Goal: Information Seeking & Learning: Learn about a topic

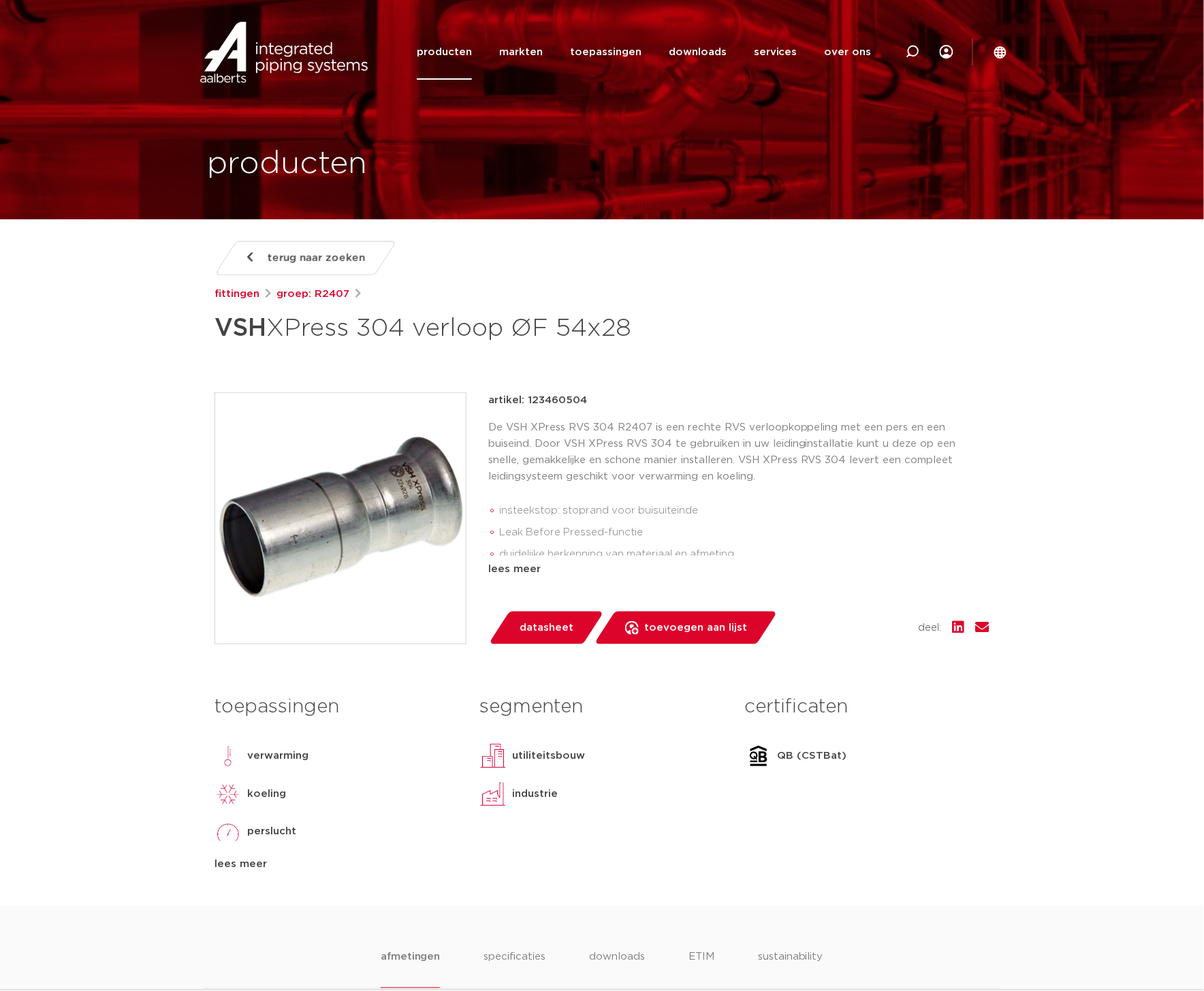
click at [450, 55] on link "producten" at bounding box center [445, 52] width 55 height 55
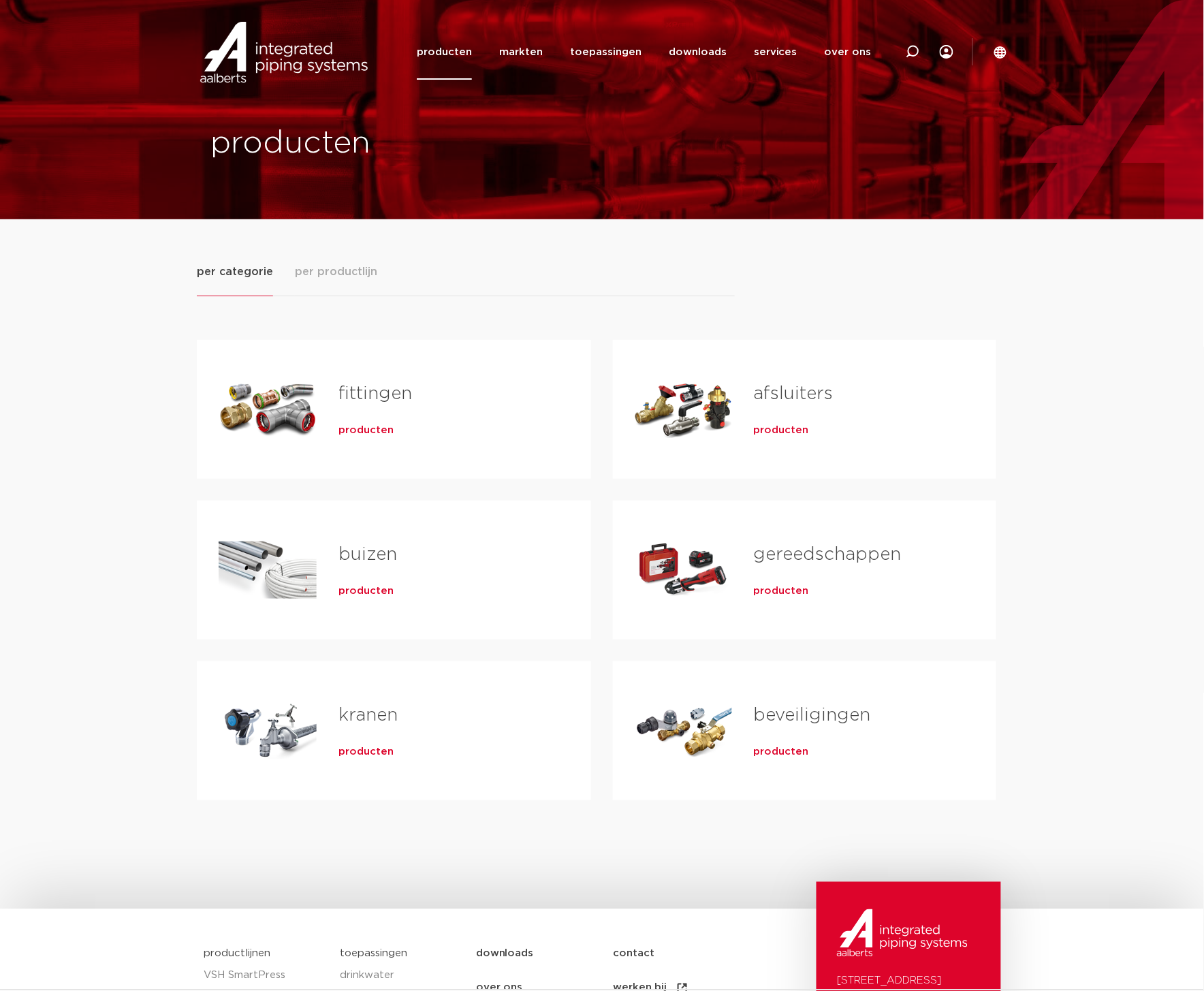
click at [331, 271] on span "per productlijn" at bounding box center [336, 272] width 82 height 17
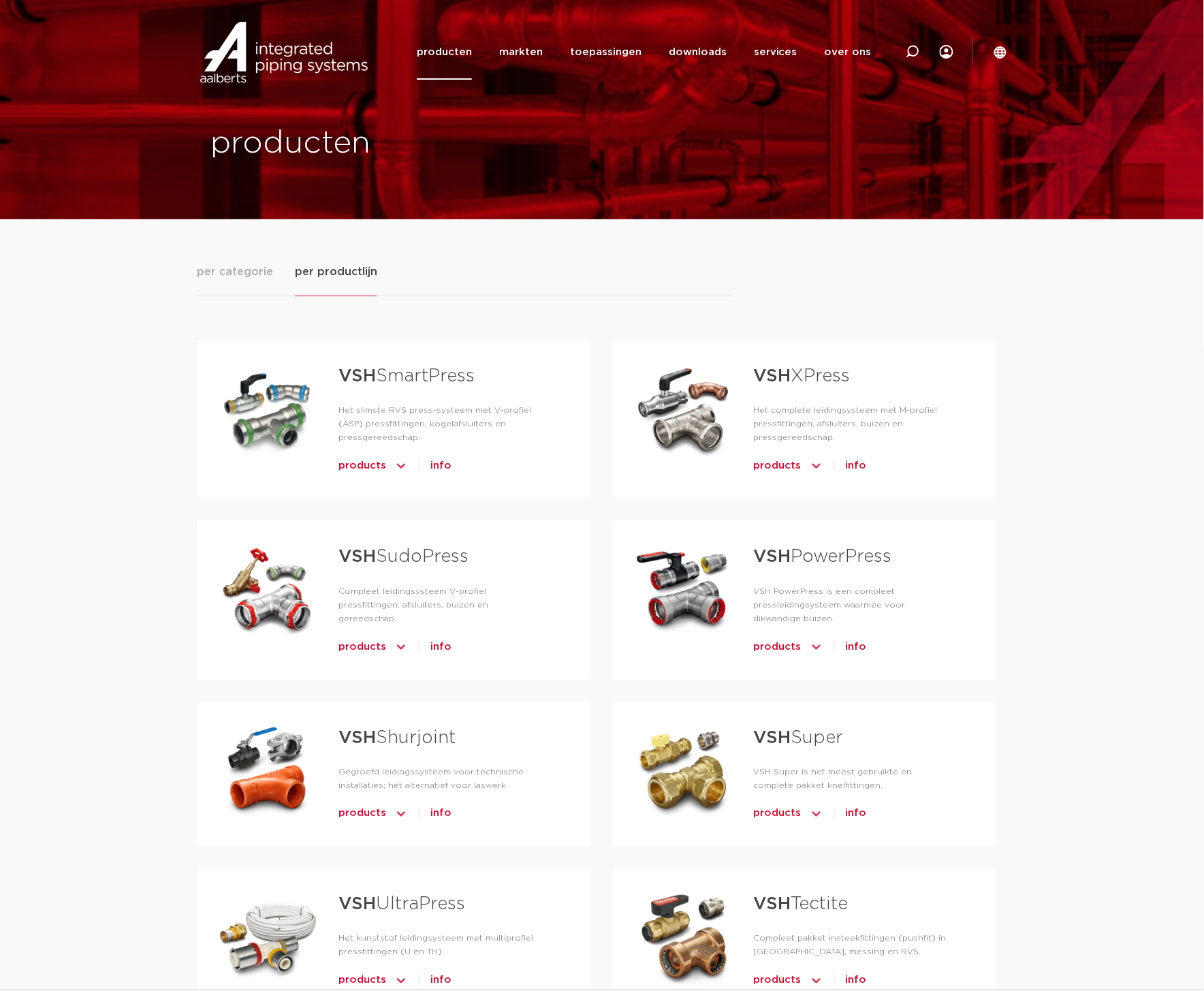
click at [815, 464] on img "Tabs. Open items met enter of spatie, sluit af met escape en navigeer met de pi…" at bounding box center [817, 466] width 14 height 22
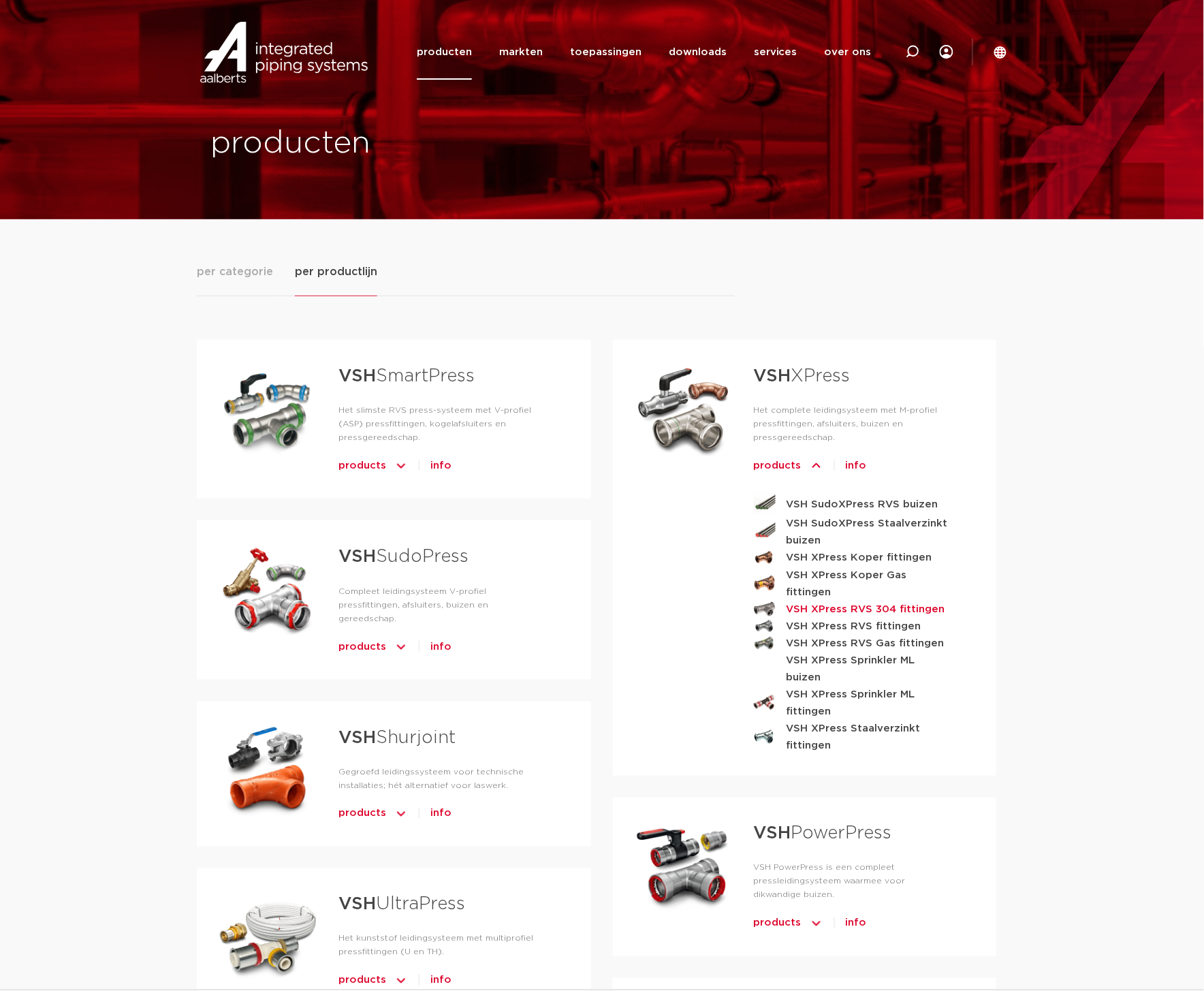
click at [865, 601] on strong "VSH XPress RVS 304 fittingen" at bounding box center [866, 609] width 159 height 17
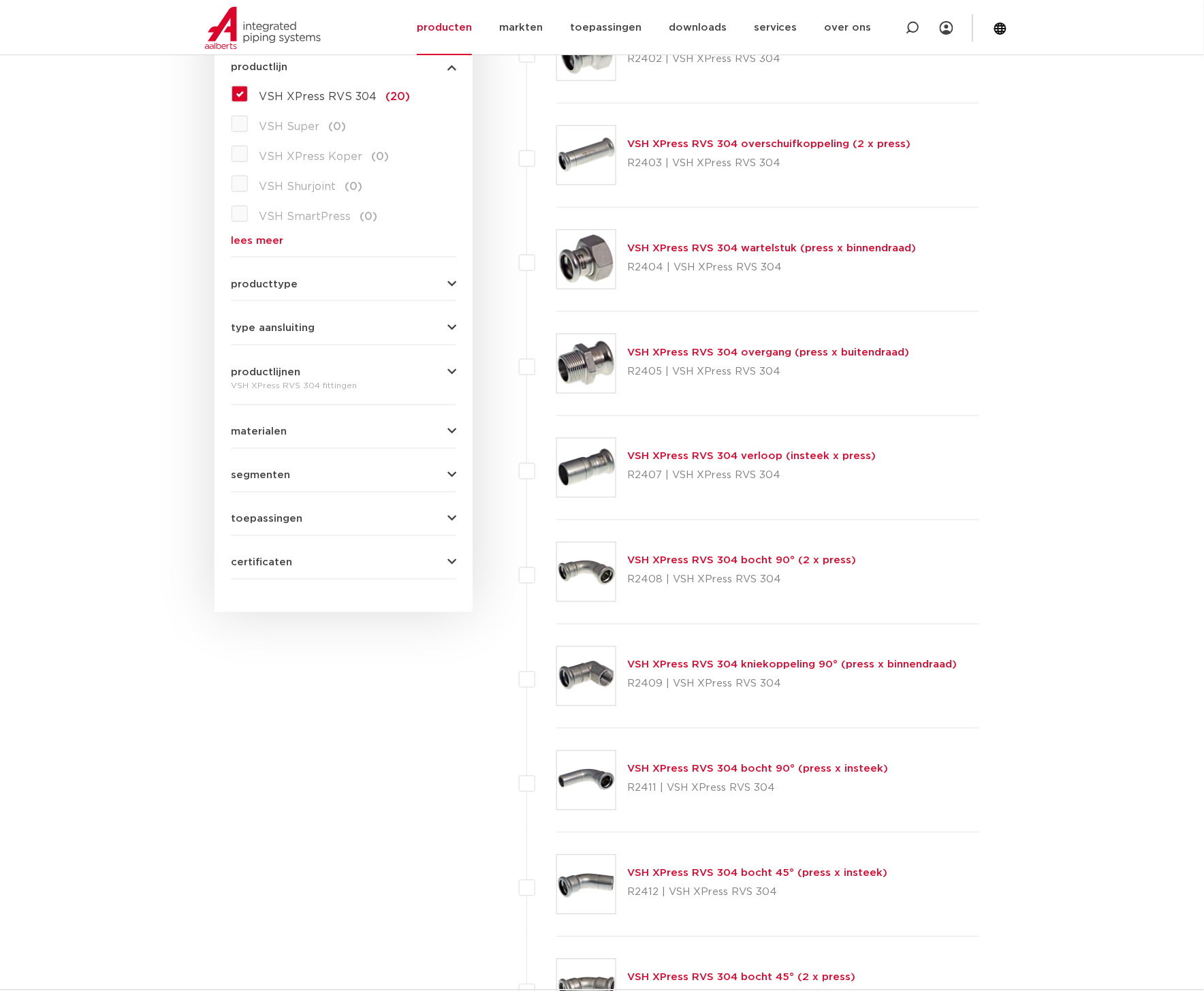
click at [804, 768] on link "VSH XPress RVS 304 bocht 90° (press x insteek)" at bounding box center [757, 769] width 261 height 10
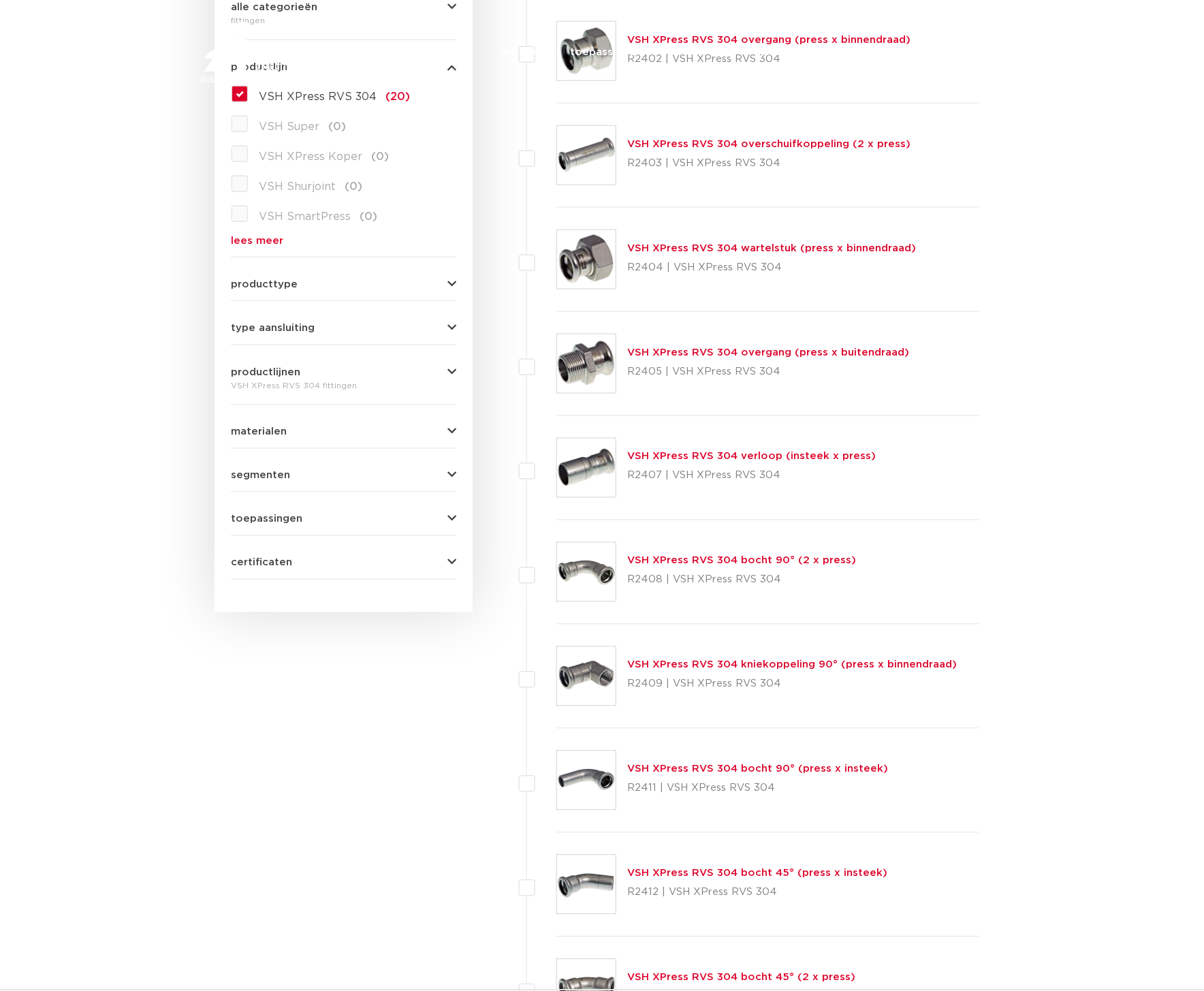
scroll to position [400, 0]
click at [436, 820] on div "wis alles filter producten zoek op naam of productnummer alle categorieën fitti…" at bounding box center [344, 937] width 258 height 2148
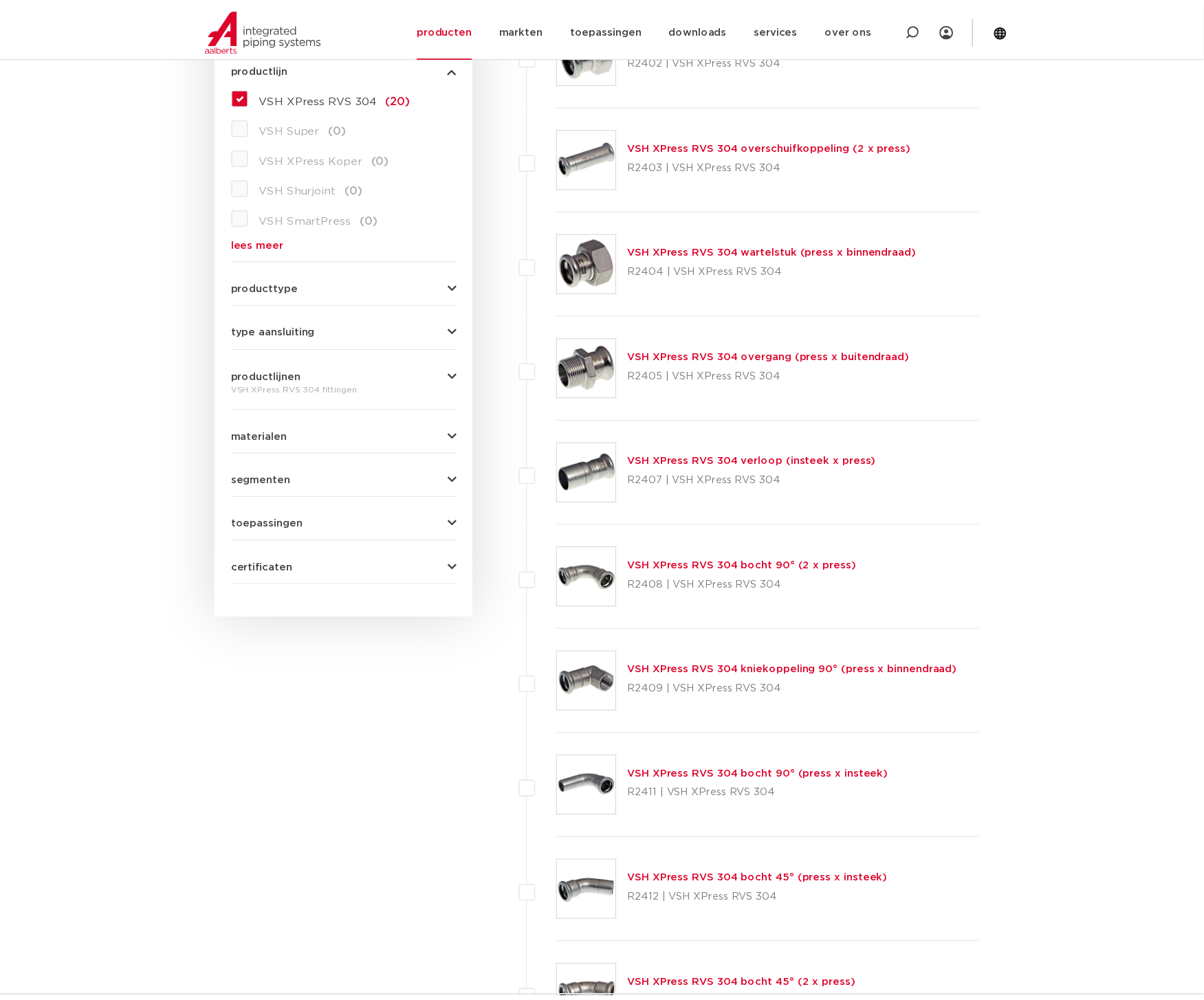
scroll to position [603, 0]
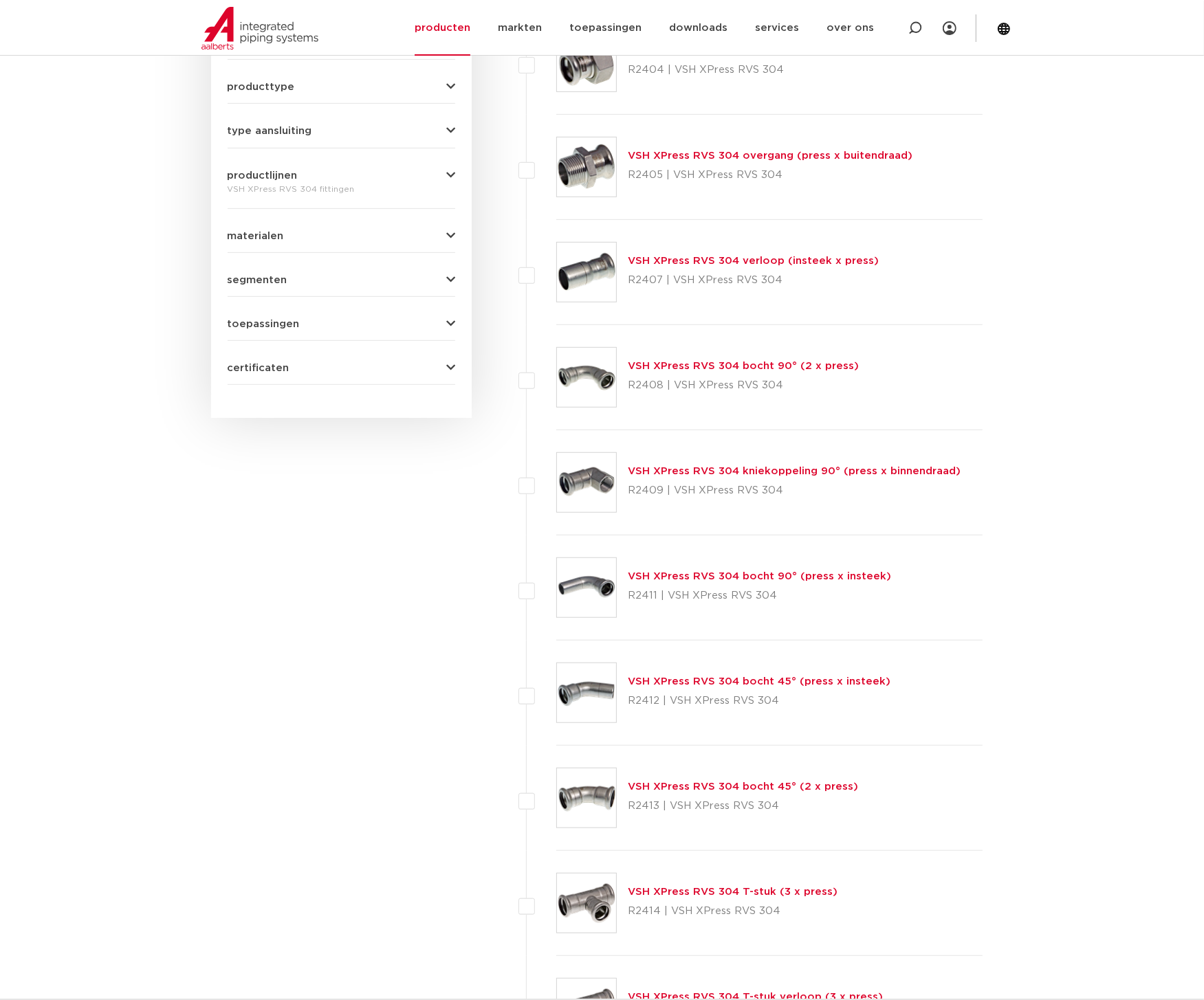
click at [267, 802] on div "wis alles filter producten zoek op naam of productnummer alle categorieën [GEOG…" at bounding box center [342, 746] width 261 height 2168
click at [33, 645] on body "Zoeken producten markten toepassingen downloads alle downloads certificaten cad…" at bounding box center [602, 1014] width 1204 height 3235
click at [367, 854] on div "wis alles filter producten zoek op naam of productnummer alle categorieën fitti…" at bounding box center [342, 746] width 261 height 2168
click at [401, 722] on div "wis alles filter producten zoek op naam of productnummer alle categorieën fitti…" at bounding box center [342, 746] width 261 height 2168
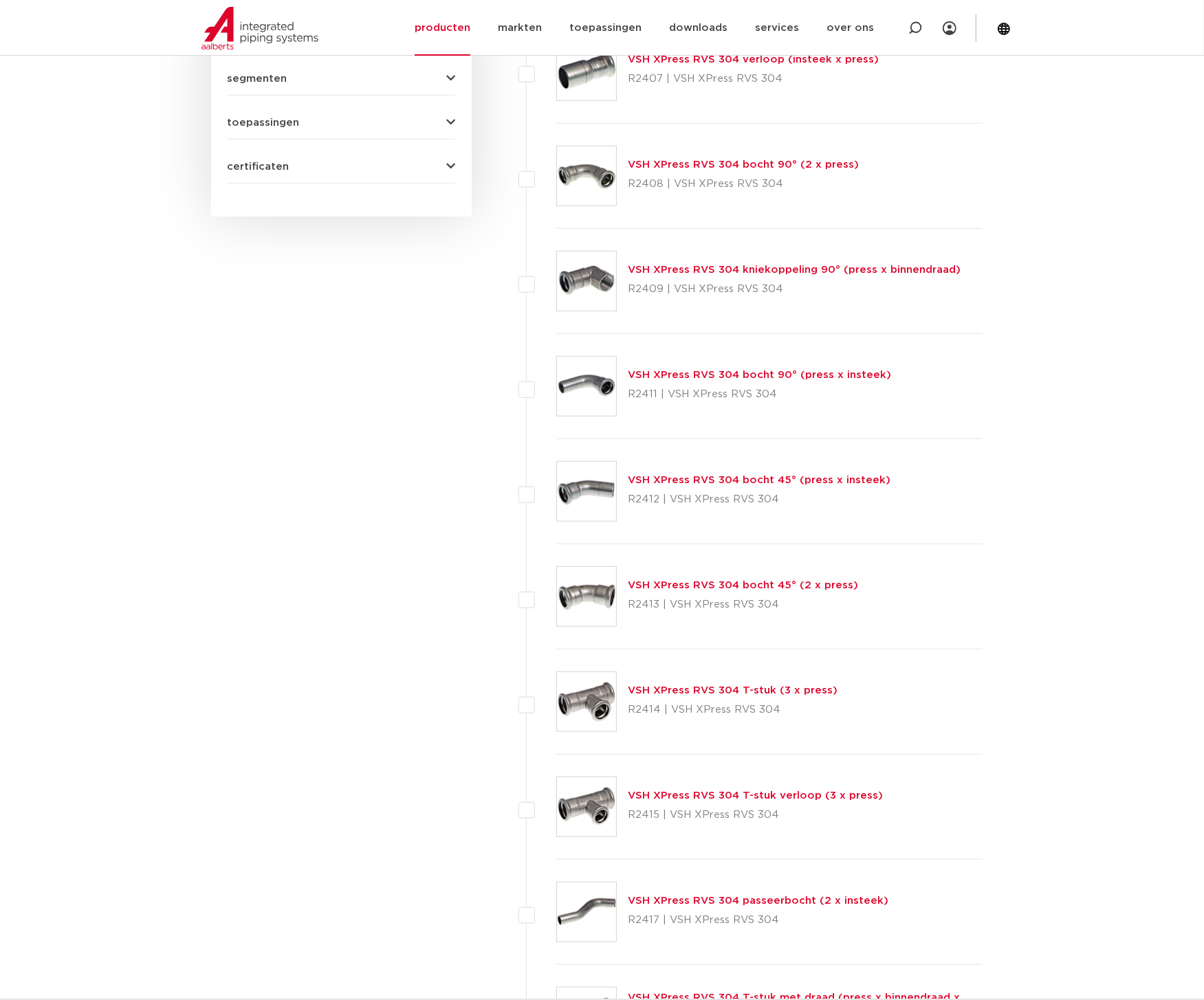
click at [755, 795] on link "VSH XPress RVS 304 T-stuk verloop (3 x press)" at bounding box center [755, 795] width 255 height 10
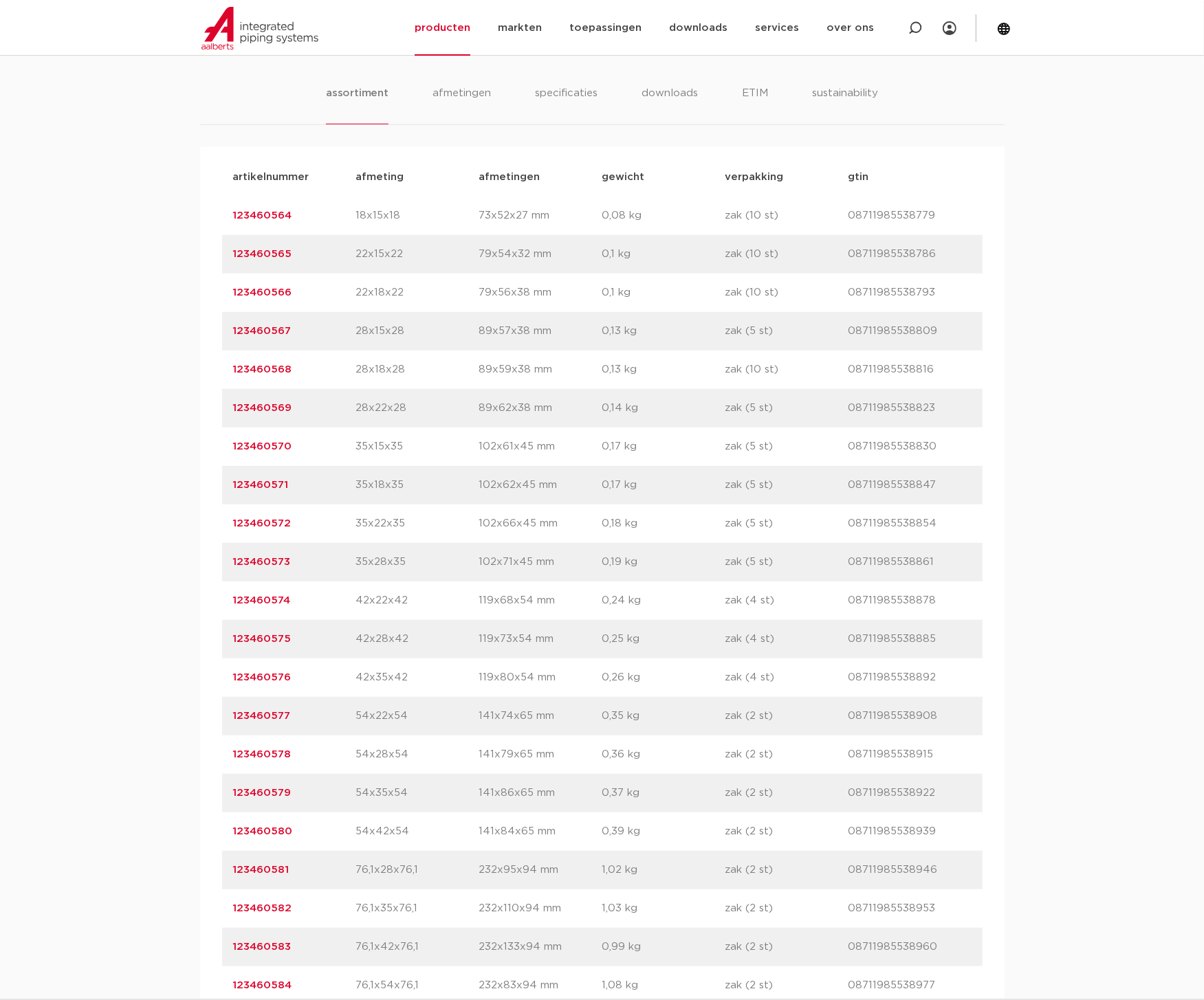
scroll to position [1002, 0]
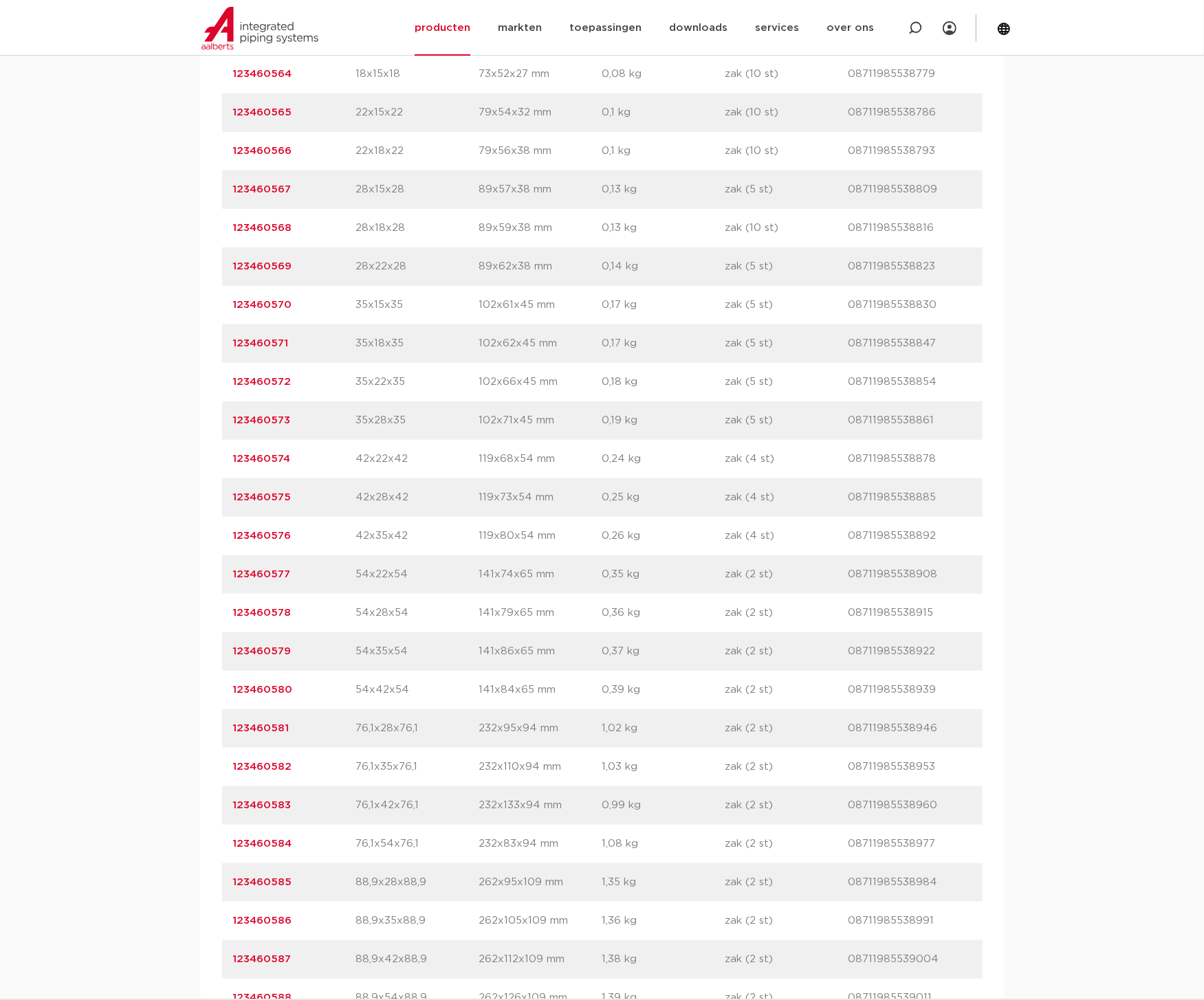
click at [251, 839] on link "123460584" at bounding box center [262, 843] width 59 height 10
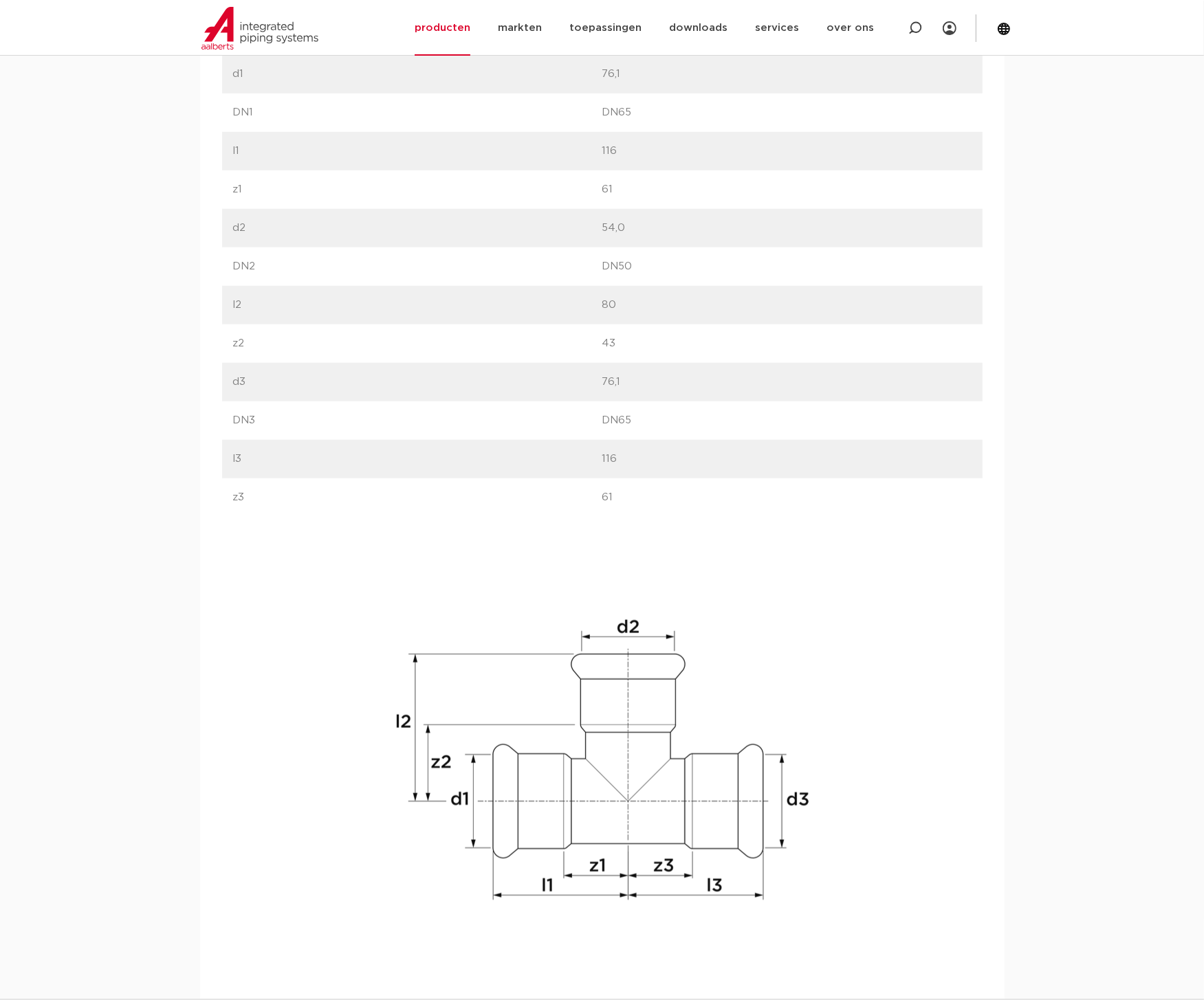
scroll to position [801, 0]
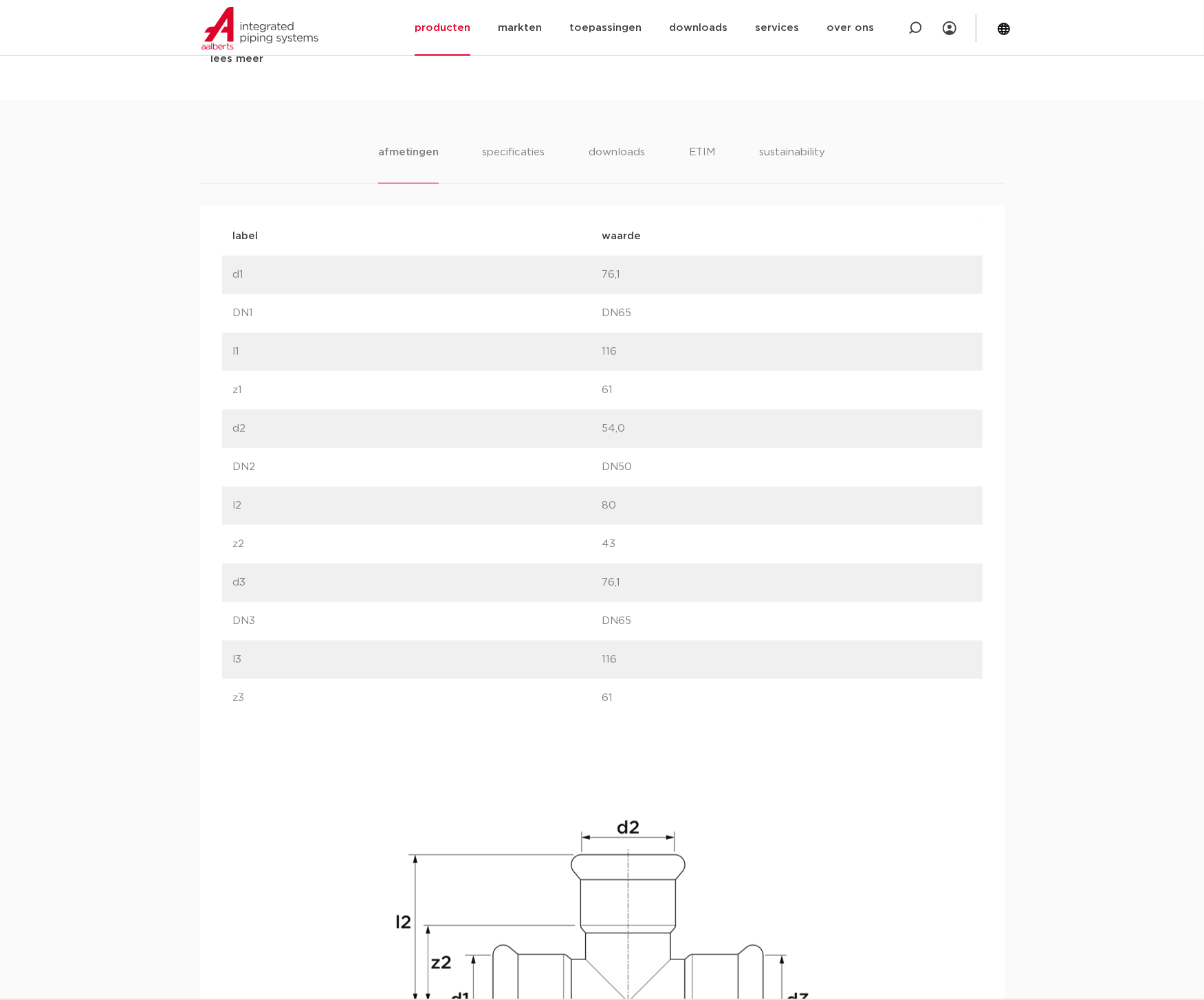
click at [238, 853] on div "label waarde label d1 waarde 76,1" at bounding box center [602, 698] width 761 height 962
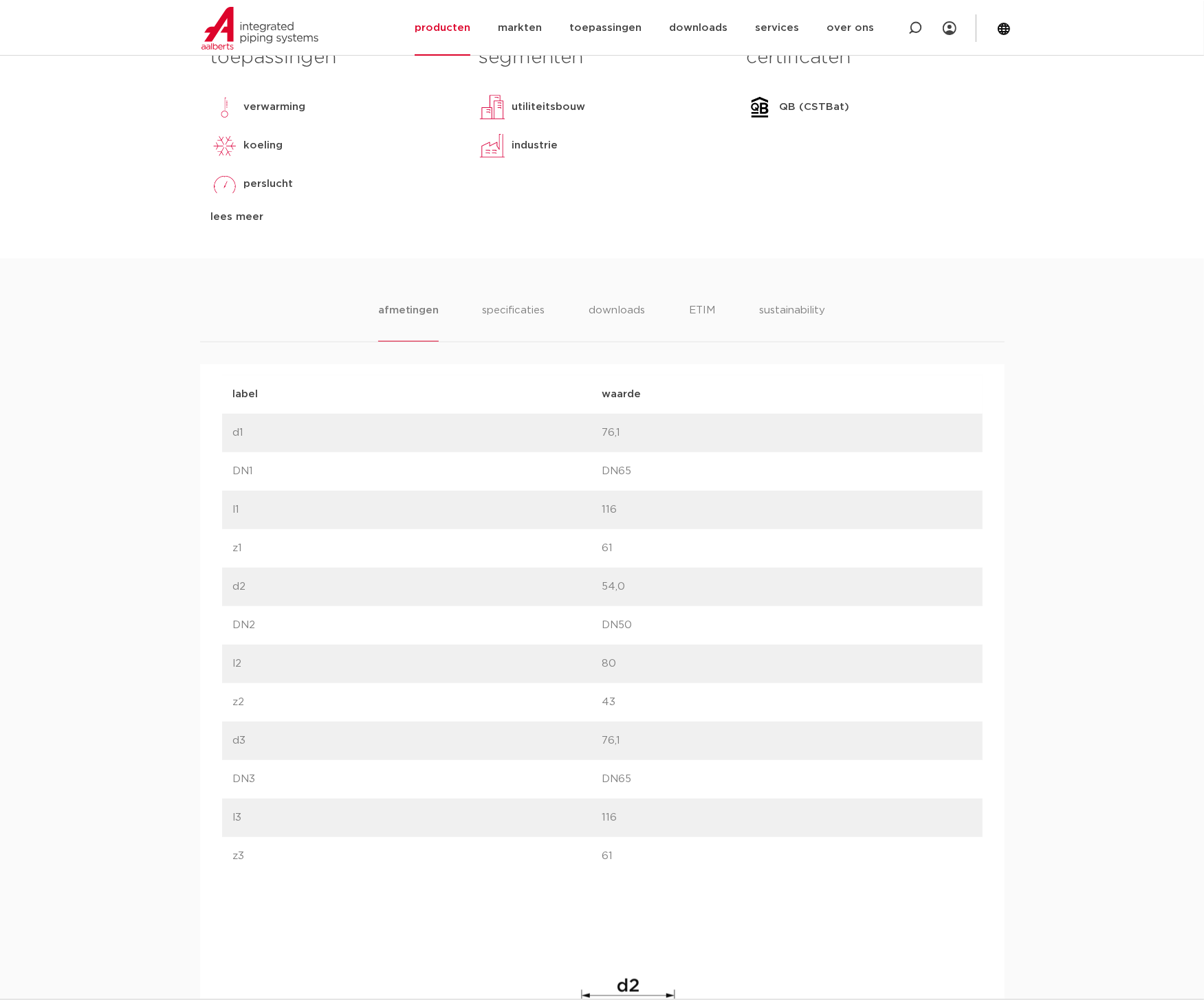
scroll to position [200, 0]
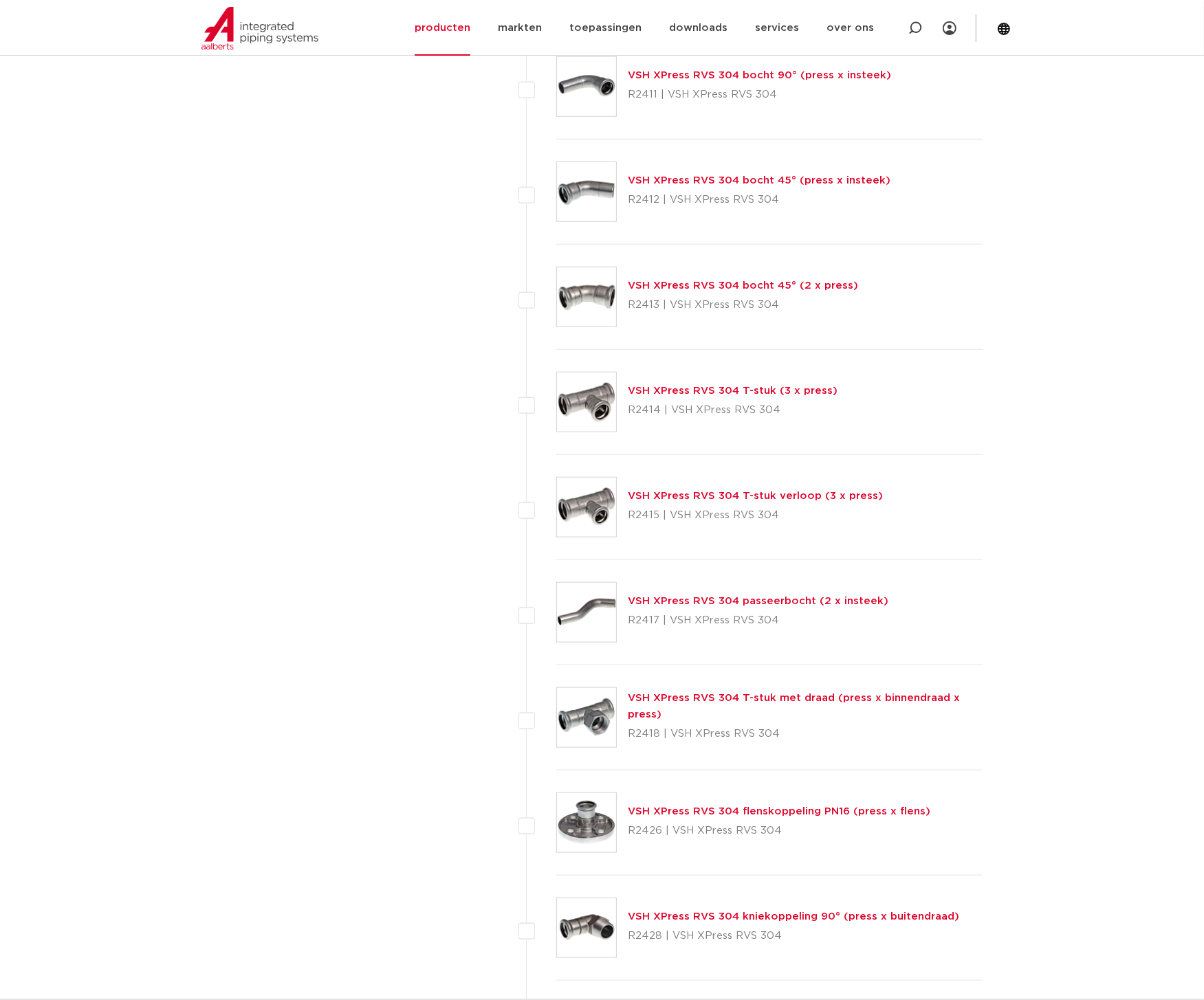
scroll to position [1206, 0]
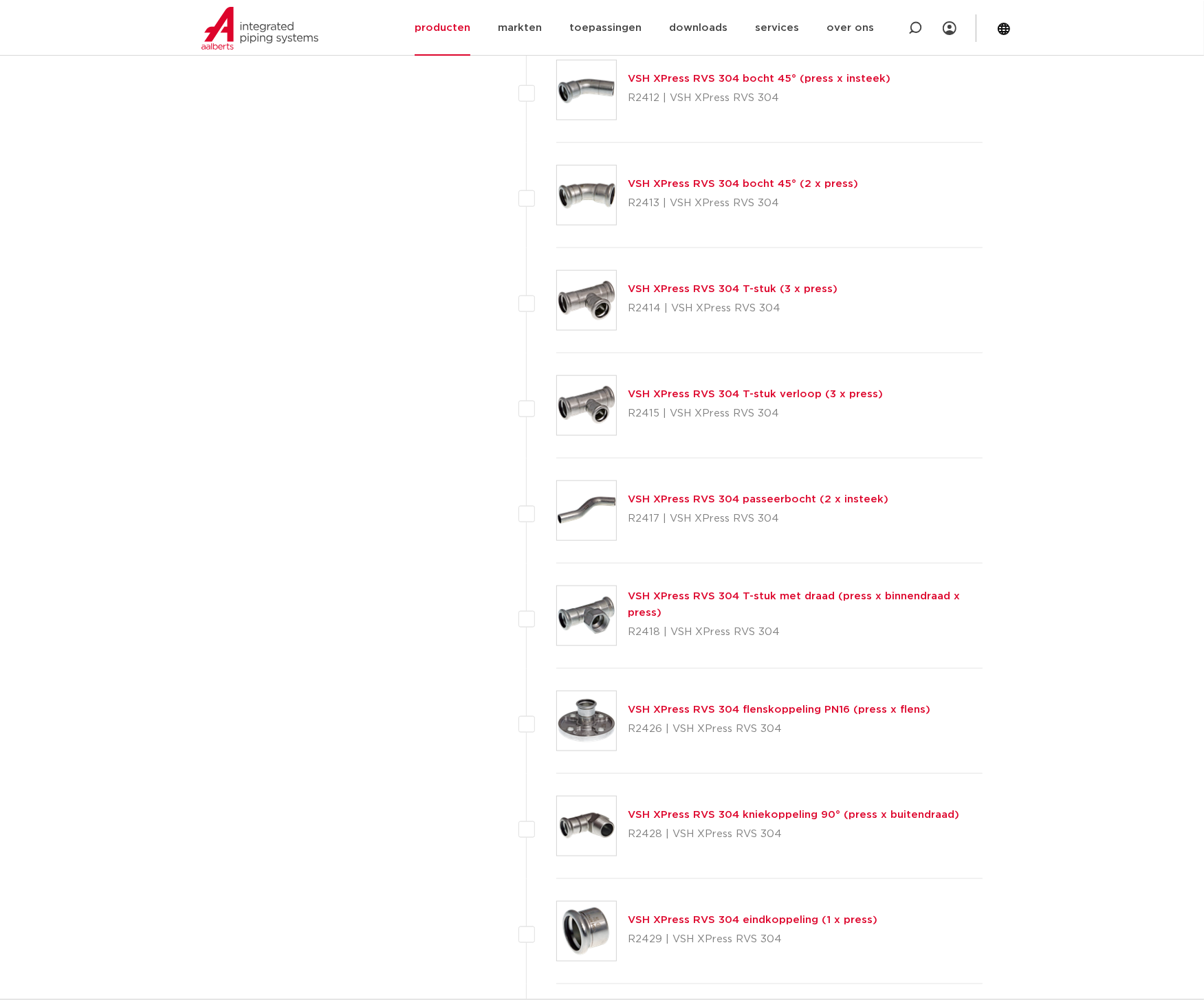
click at [335, 804] on div "wis alles filter producten zoek op naam of productnummer alle categorieën [GEOG…" at bounding box center [342, 143] width 261 height 2168
click at [397, 799] on div "wis alles filter producten zoek op naam of productnummer alle categorieën [GEOG…" at bounding box center [342, 143] width 261 height 2168
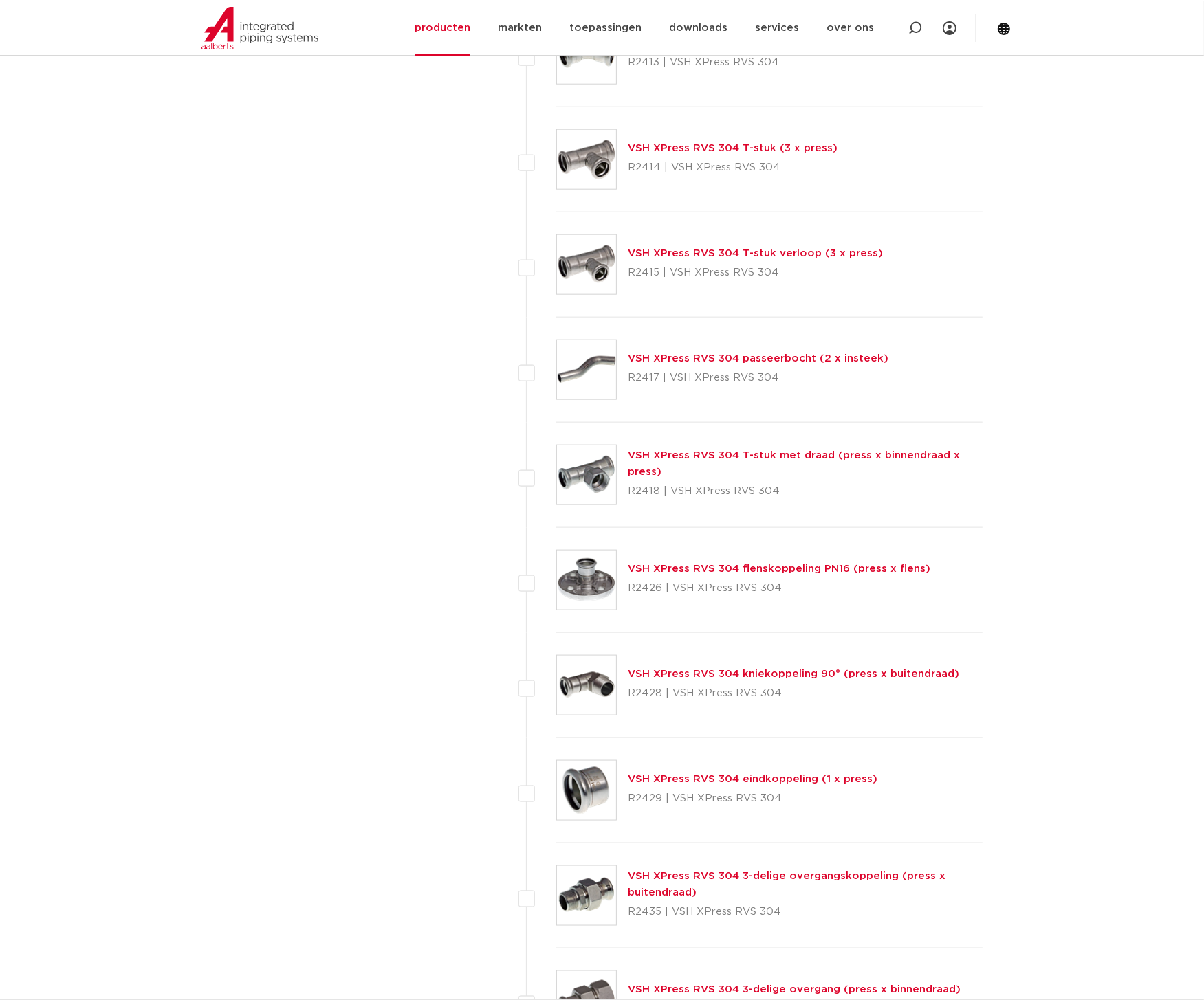
scroll to position [1406, 0]
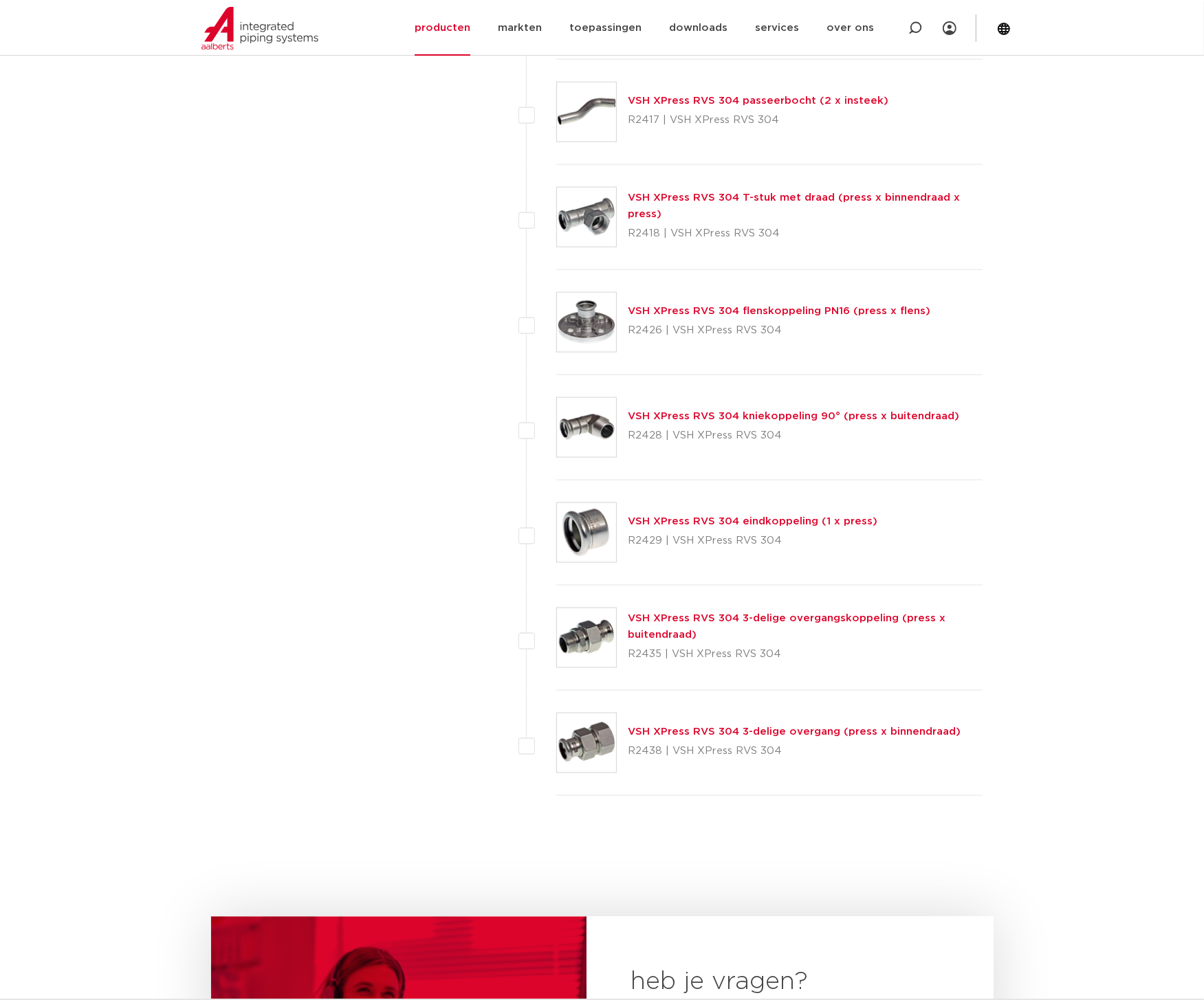
scroll to position [1606, 0]
